Goal: Task Accomplishment & Management: Use online tool/utility

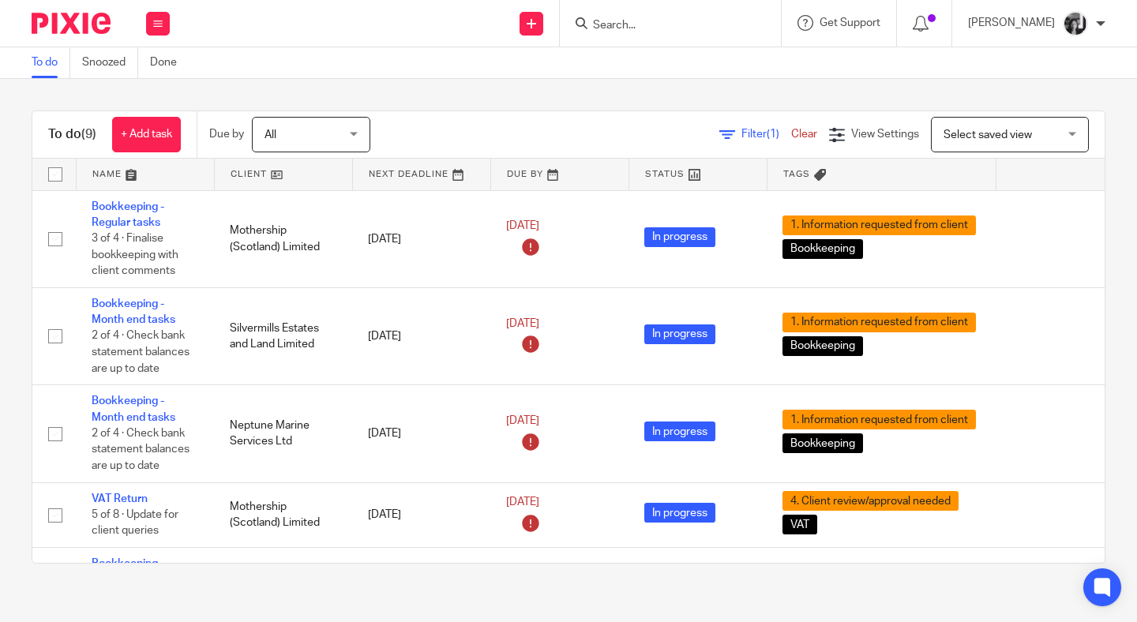
scroll to position [384, 0]
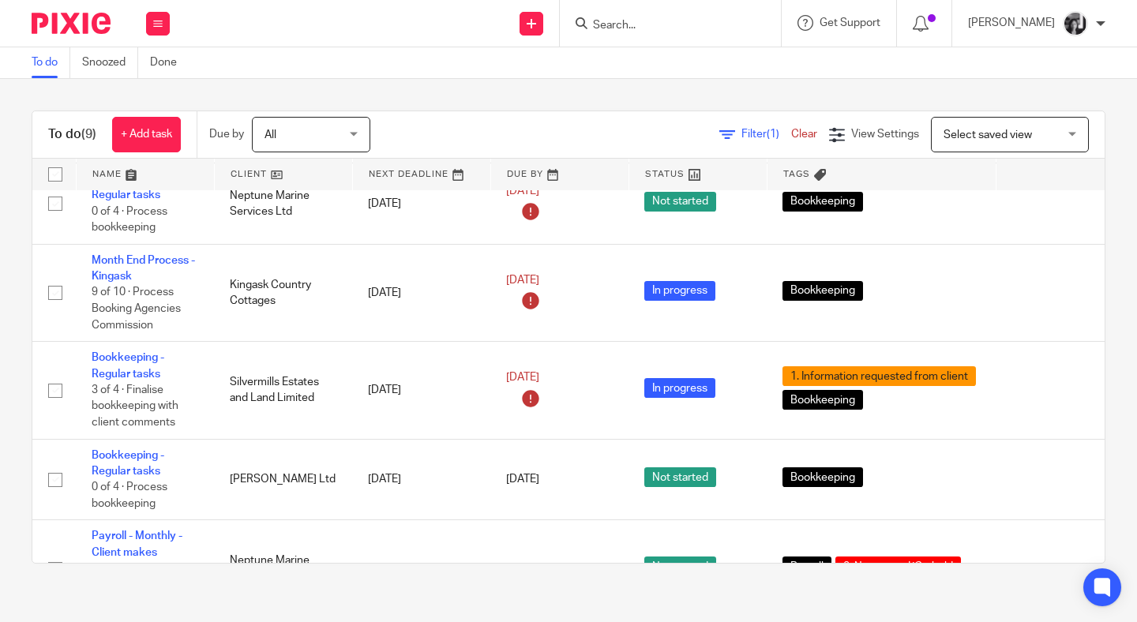
click at [741, 132] on span "Filter (1)" at bounding box center [766, 134] width 50 height 11
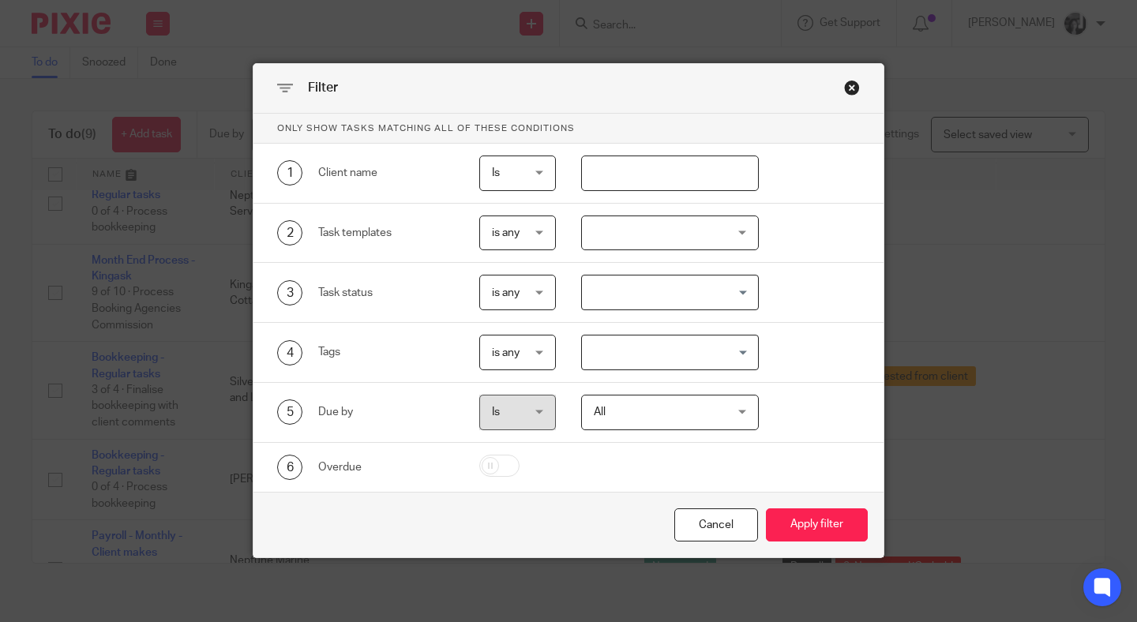
click at [673, 170] on input "text" at bounding box center [670, 174] width 178 height 36
type input "silver"
click at [766, 508] on button "Apply filter" at bounding box center [817, 525] width 102 height 34
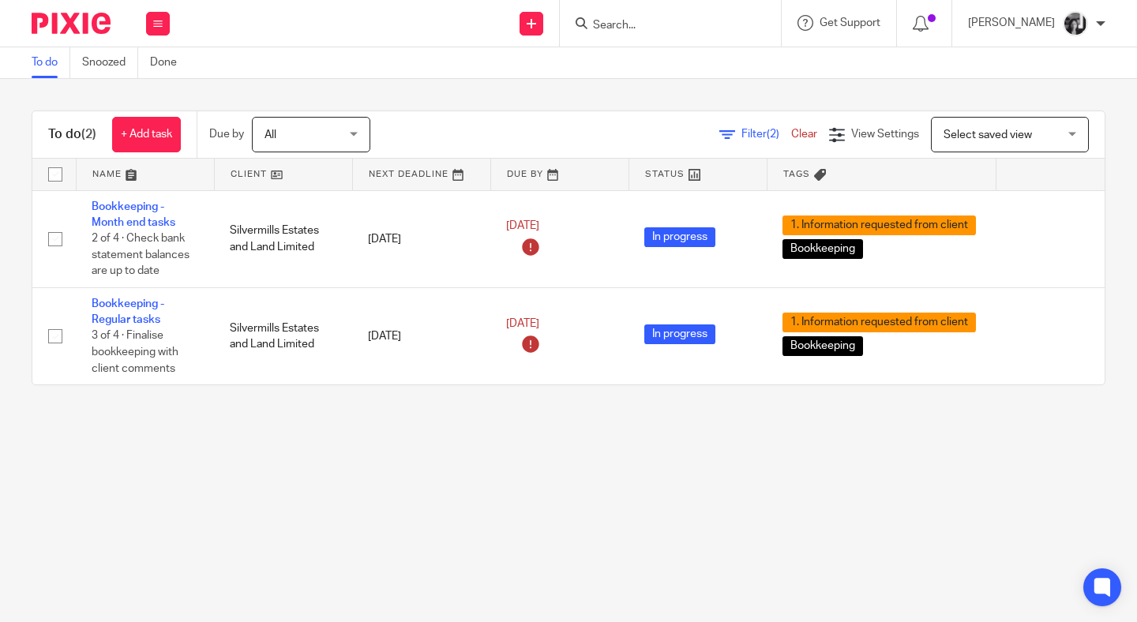
click at [389, 471] on main "To do Snoozed Done To do (2) + Add task Due by All All Today Tomorrow This week…" at bounding box center [568, 311] width 1137 height 622
click at [340, 461] on main "To do Snoozed Done To do (2) + Add task Due by All All Today Tomorrow This week…" at bounding box center [568, 311] width 1137 height 622
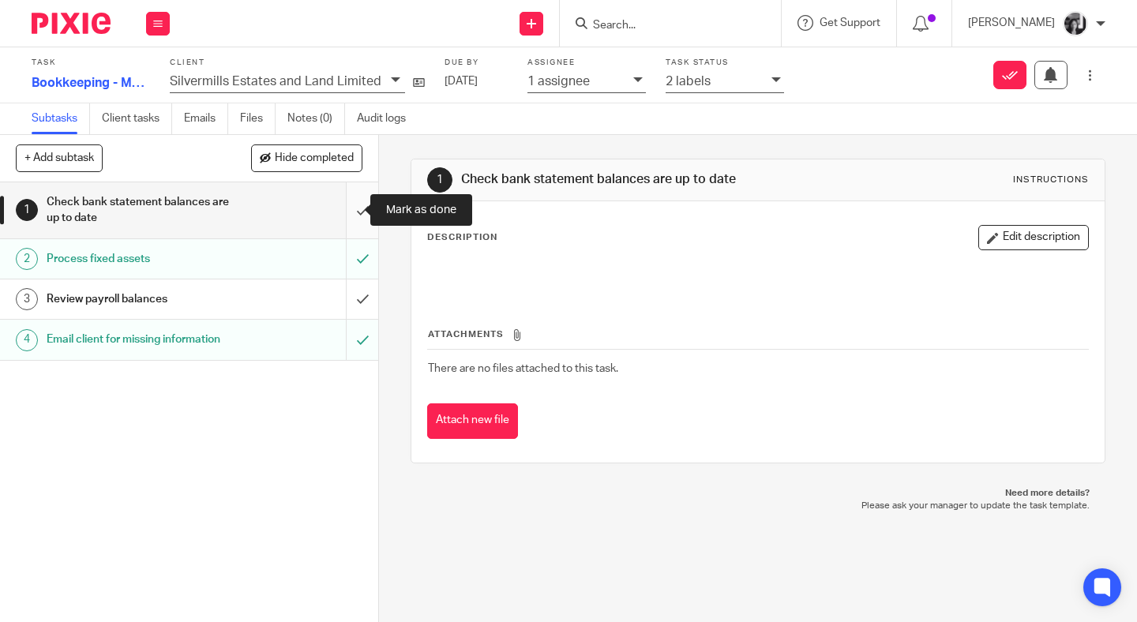
click at [346, 212] on input "submit" at bounding box center [189, 210] width 378 height 56
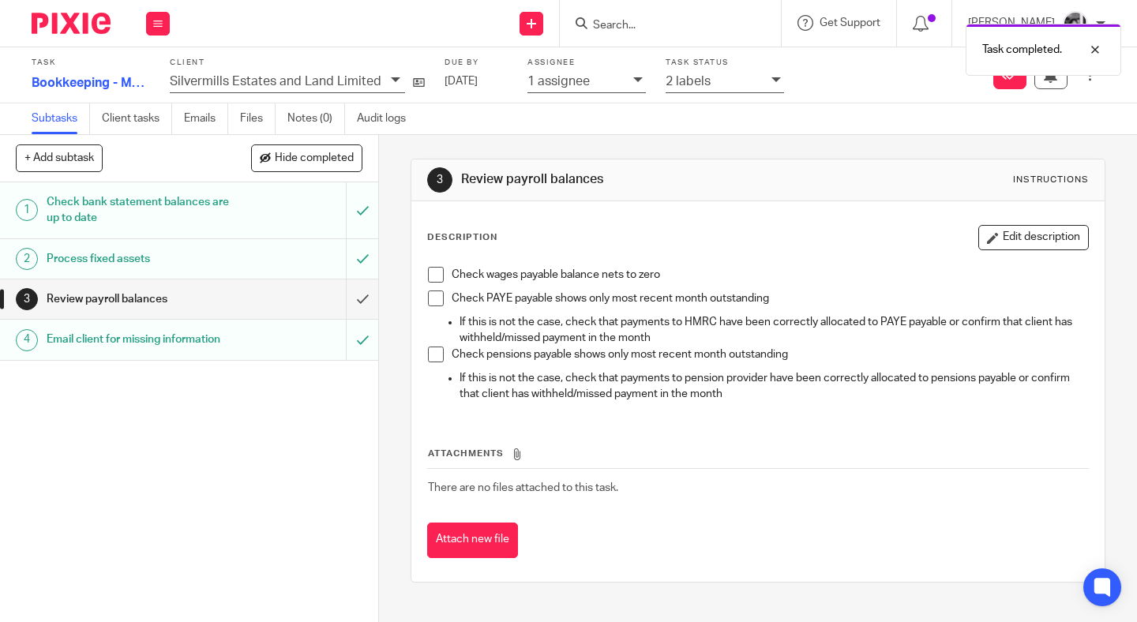
click at [432, 358] on span at bounding box center [436, 355] width 16 height 16
click at [429, 279] on span at bounding box center [436, 275] width 16 height 16
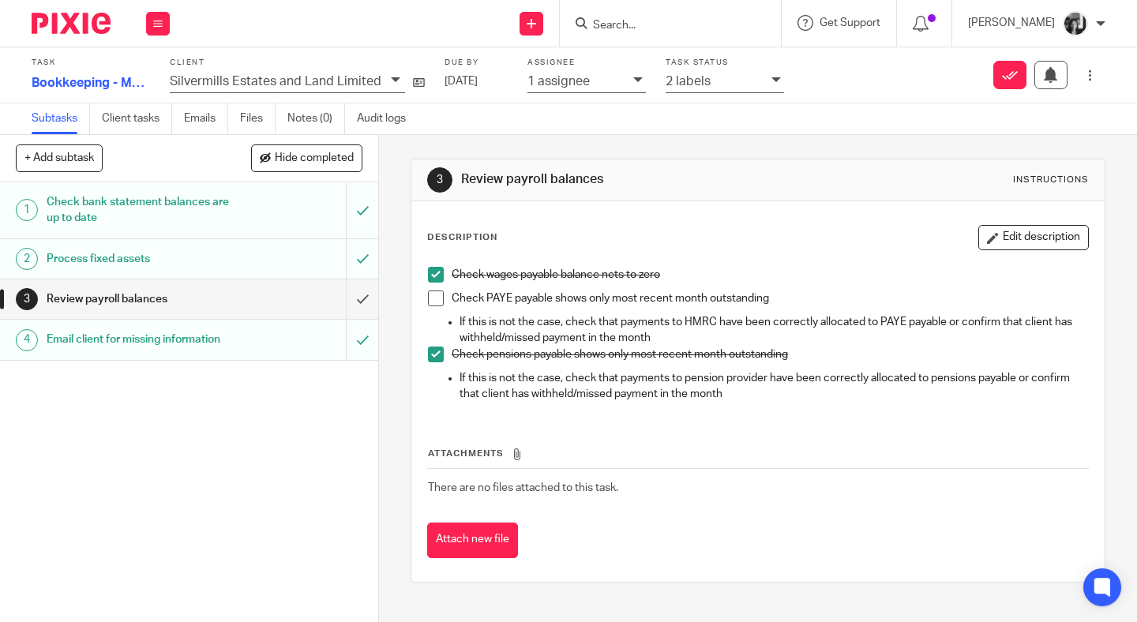
click at [431, 298] on span at bounding box center [436, 299] width 16 height 16
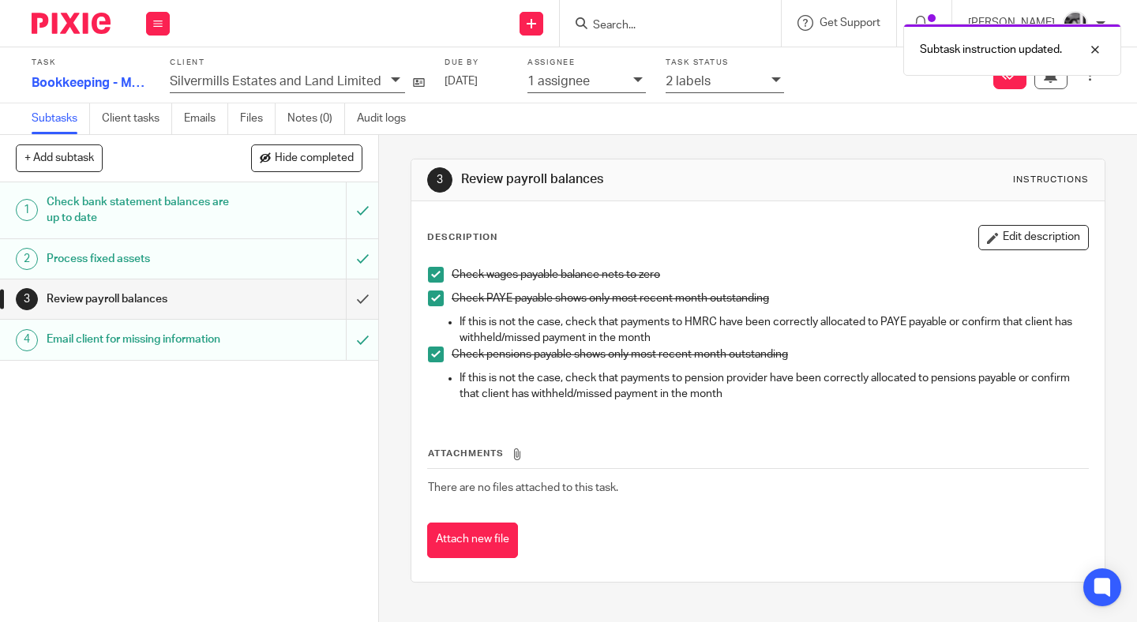
click at [707, 87] on div "2 labels" at bounding box center [715, 81] width 98 height 18
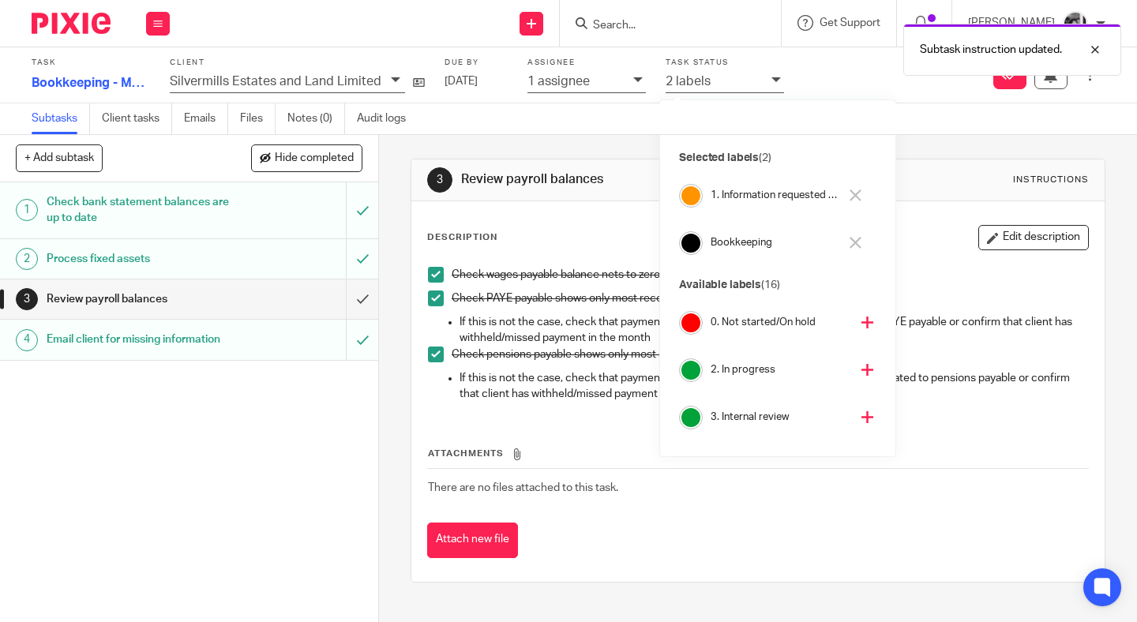
click at [857, 192] on icon at bounding box center [856, 195] width 12 height 12
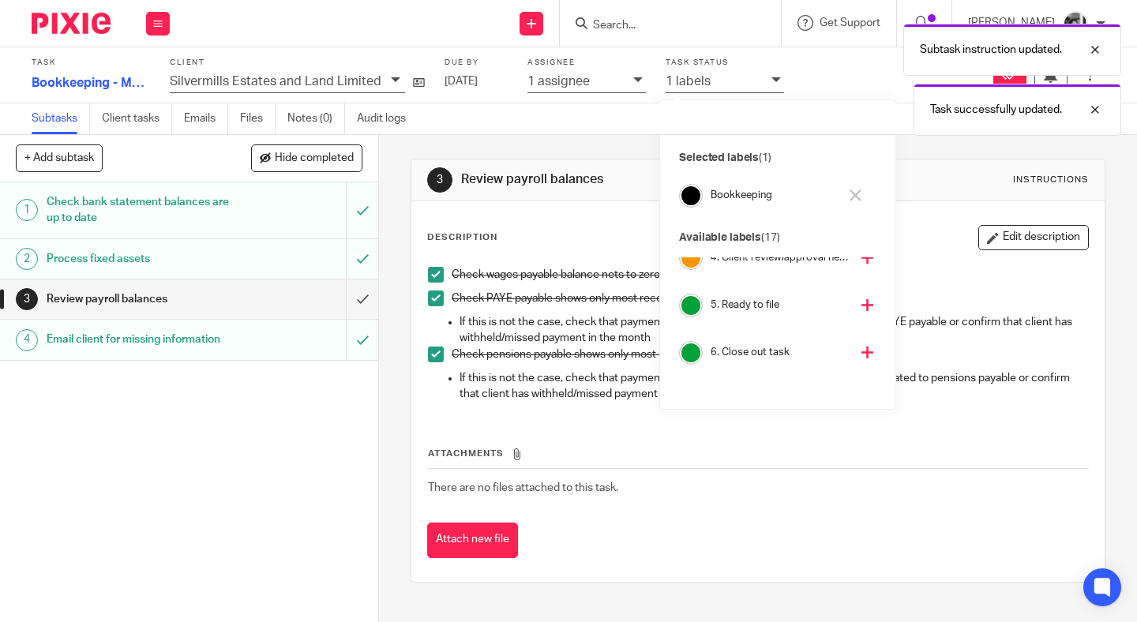
scroll to position [221, 0]
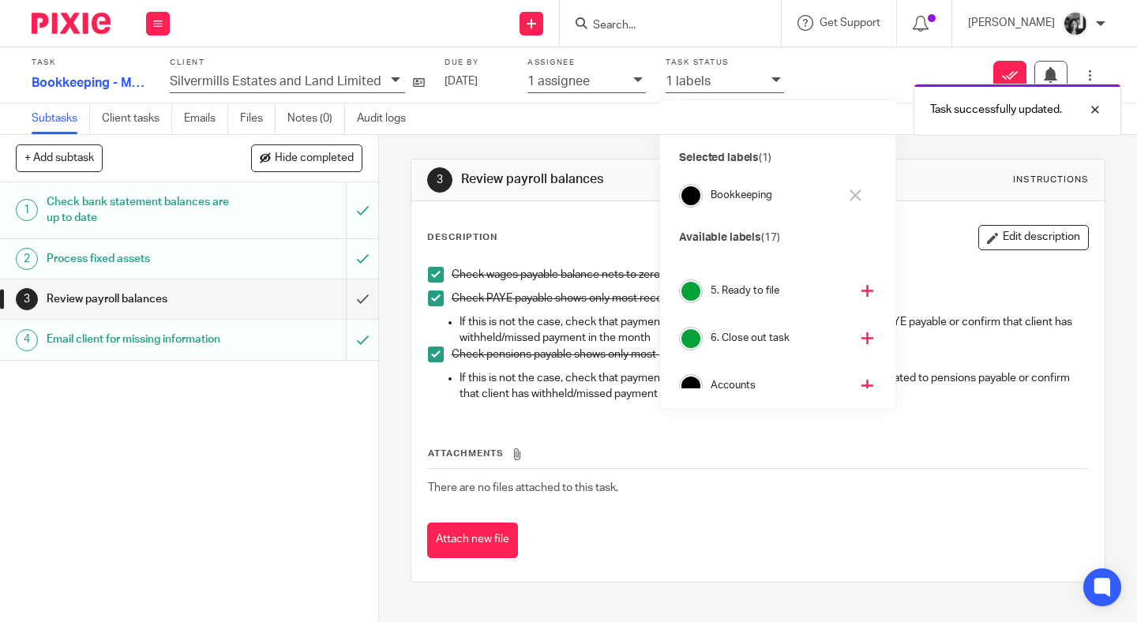
click at [861, 340] on icon at bounding box center [867, 338] width 12 height 12
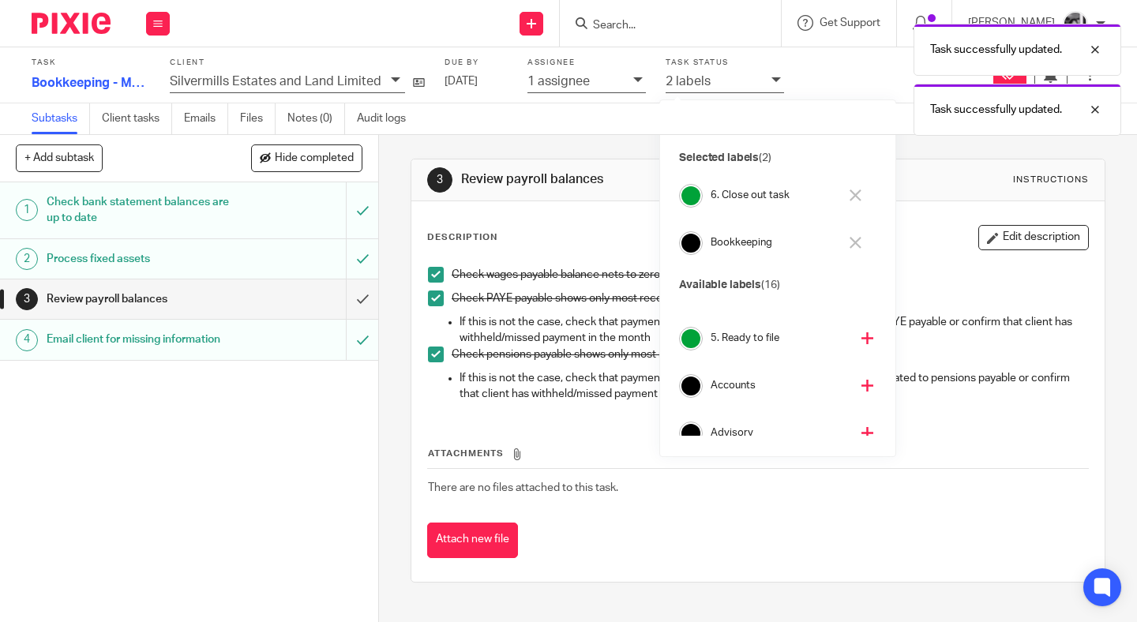
click at [393, 218] on div "3 Review payroll balances Instructions Description Edit description Check wages…" at bounding box center [758, 378] width 758 height 487
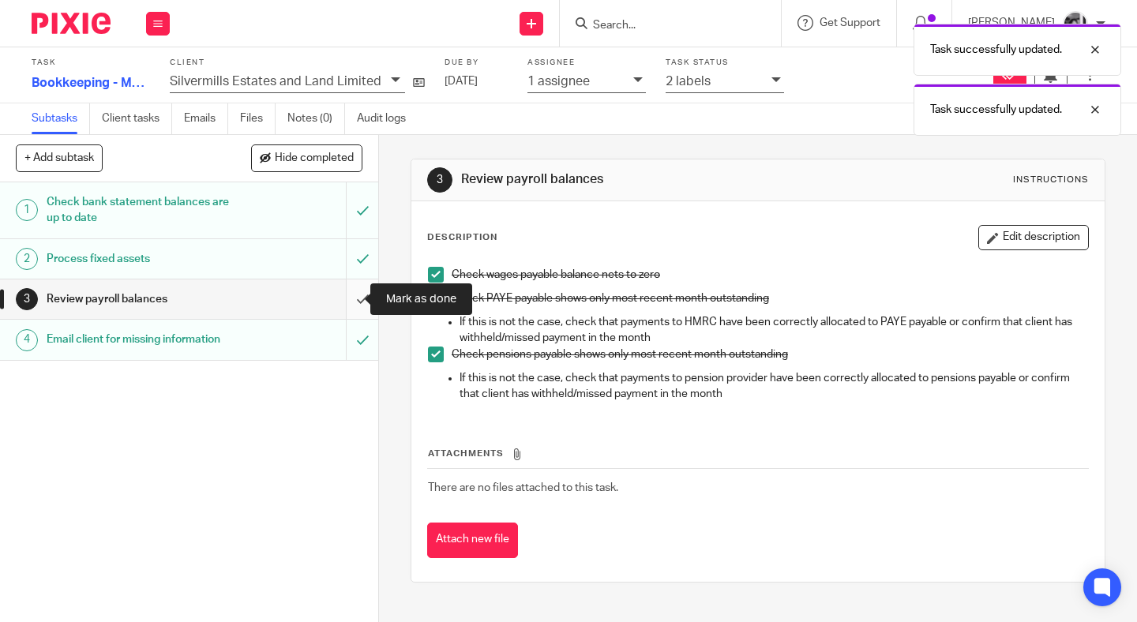
click at [345, 296] on input "submit" at bounding box center [189, 298] width 378 height 39
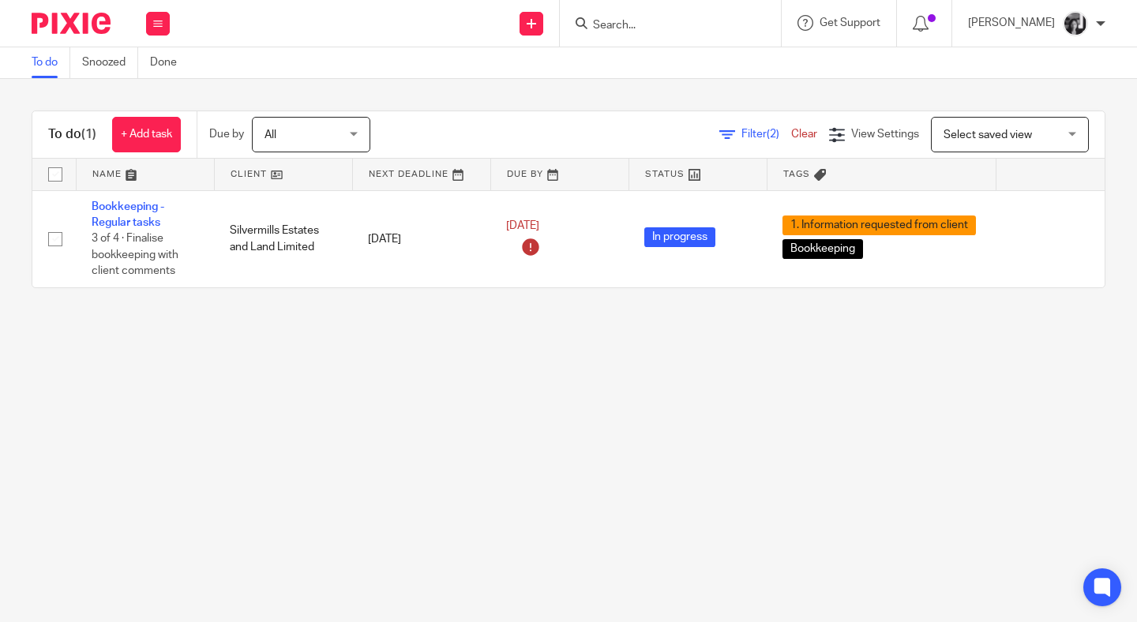
click at [636, 423] on main "To do Snoozed Done To do (1) + Add task Due by All All [DATE] [DATE] This week …" at bounding box center [568, 311] width 1137 height 622
